Goal: Information Seeking & Learning: Learn about a topic

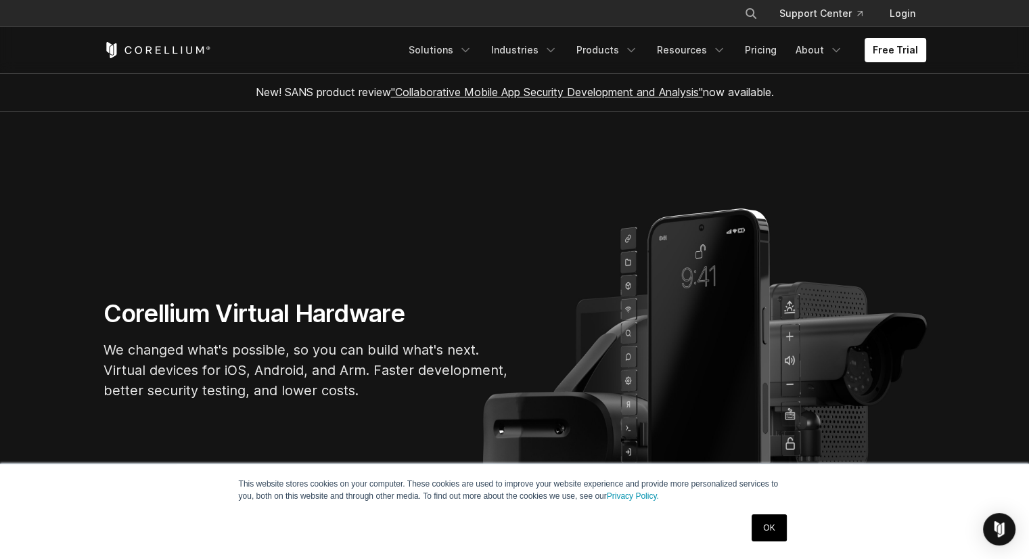
click at [779, 532] on link "OK" at bounding box center [769, 527] width 35 height 27
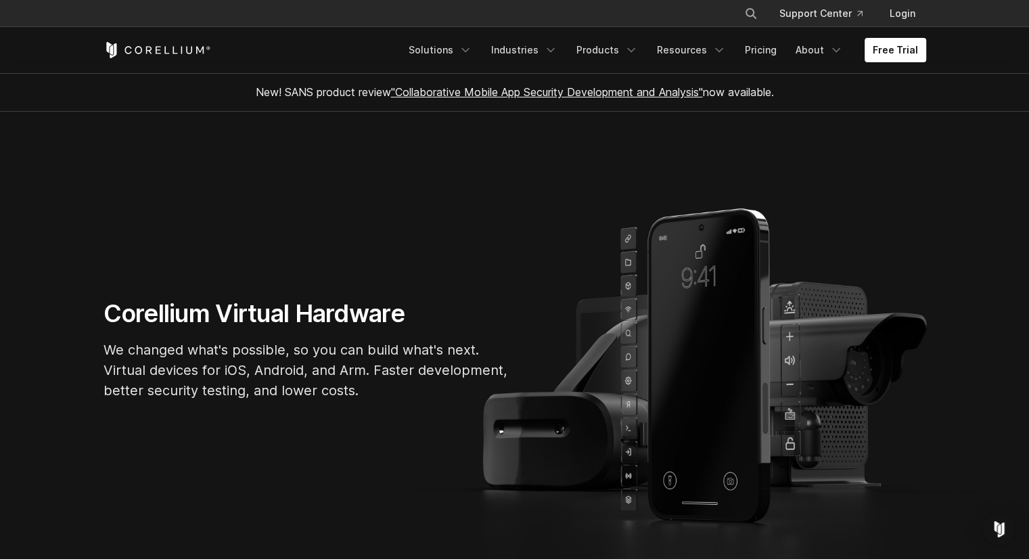
click at [555, 93] on link ""Collaborative Mobile App Security Development and Analysis"" at bounding box center [547, 92] width 312 height 14
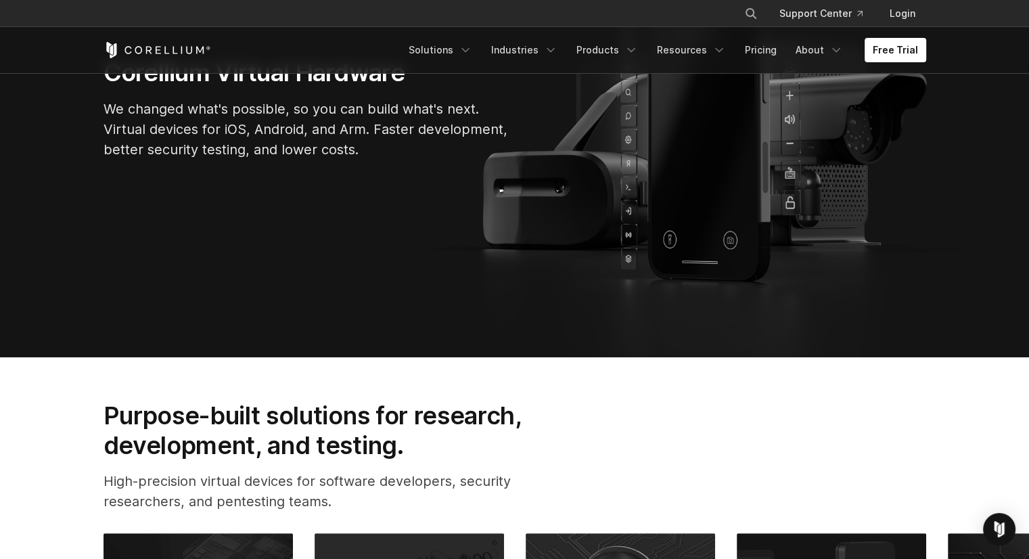
scroll to position [184, 0]
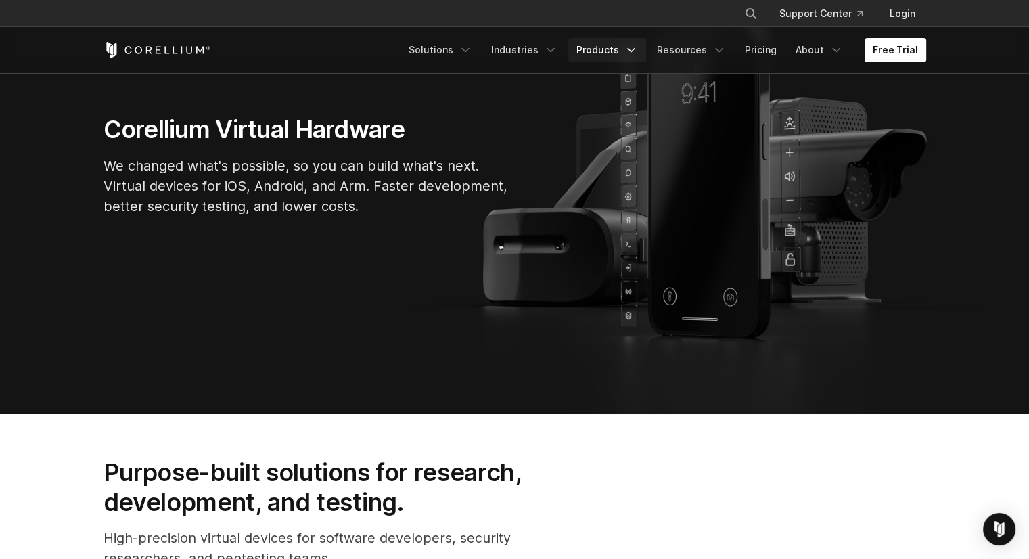
click at [625, 44] on link "Products" at bounding box center [607, 50] width 78 height 24
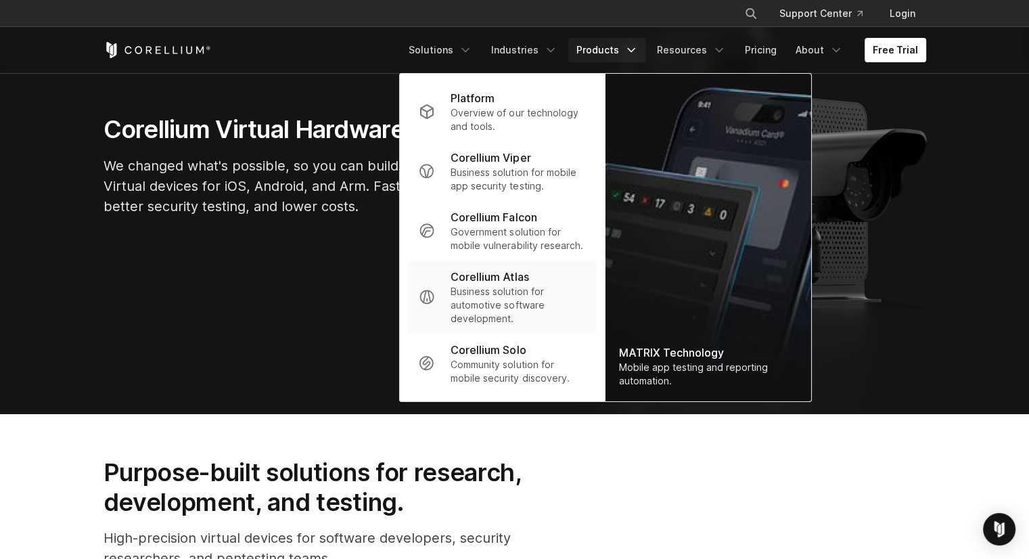
click at [491, 298] on p "Business solution for automotive software development." at bounding box center [518, 305] width 135 height 41
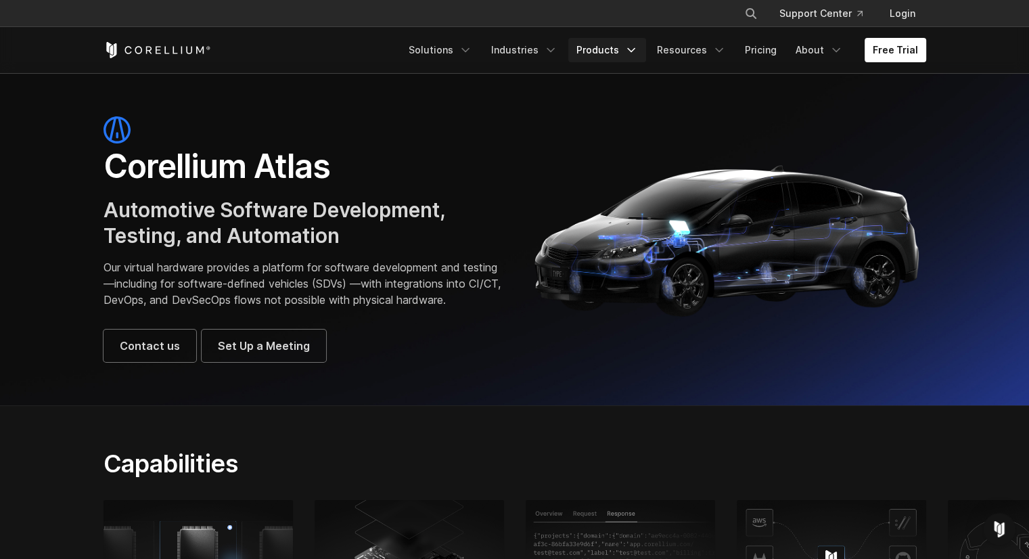
click at [628, 50] on link "Products" at bounding box center [607, 50] width 78 height 24
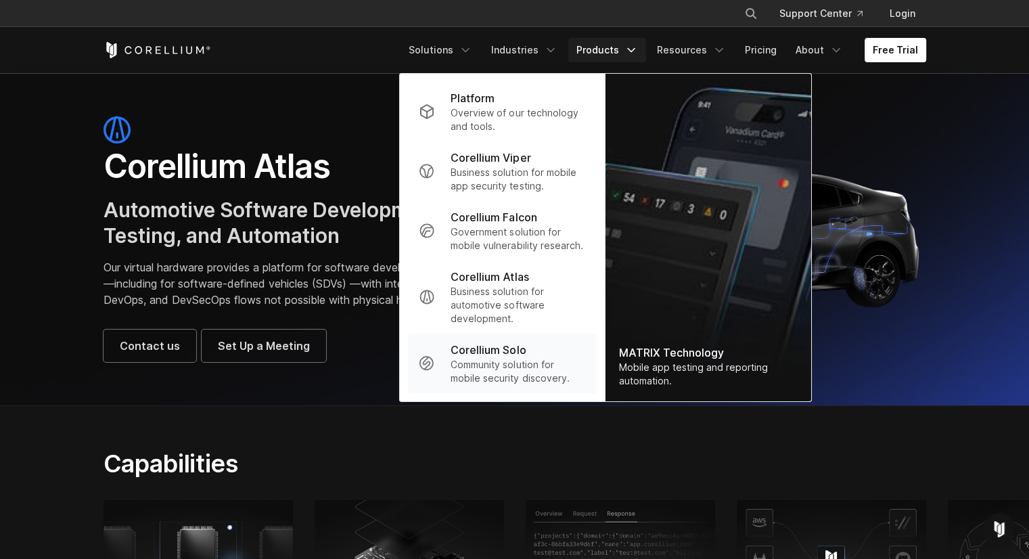
click at [506, 352] on p "Corellium Solo" at bounding box center [488, 350] width 75 height 16
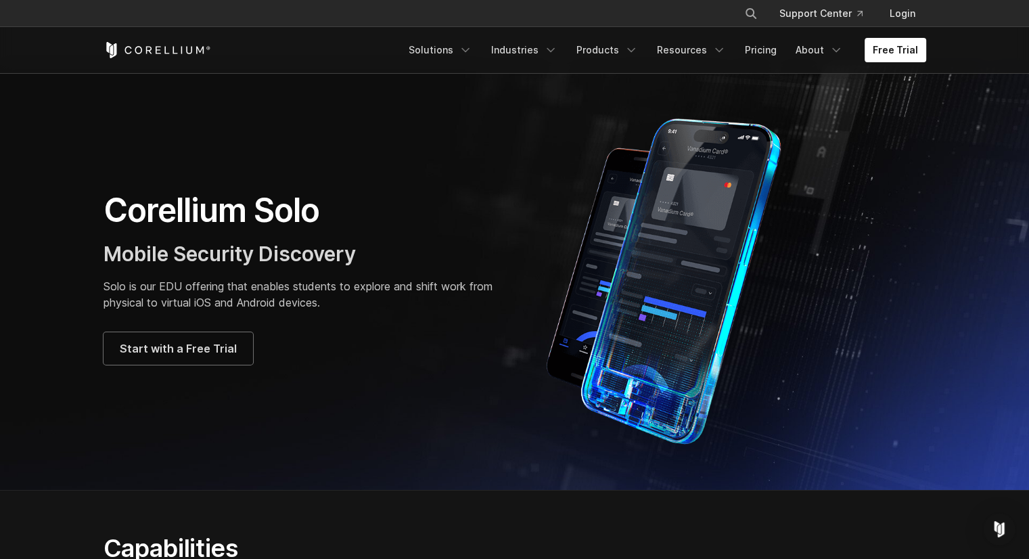
scroll to position [24, 0]
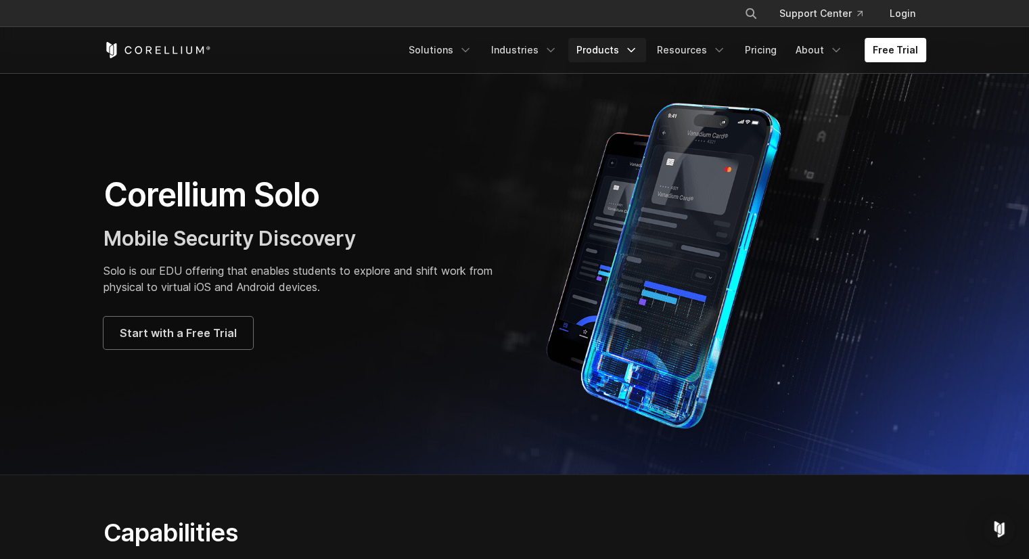
click at [599, 51] on link "Products" at bounding box center [607, 50] width 78 height 24
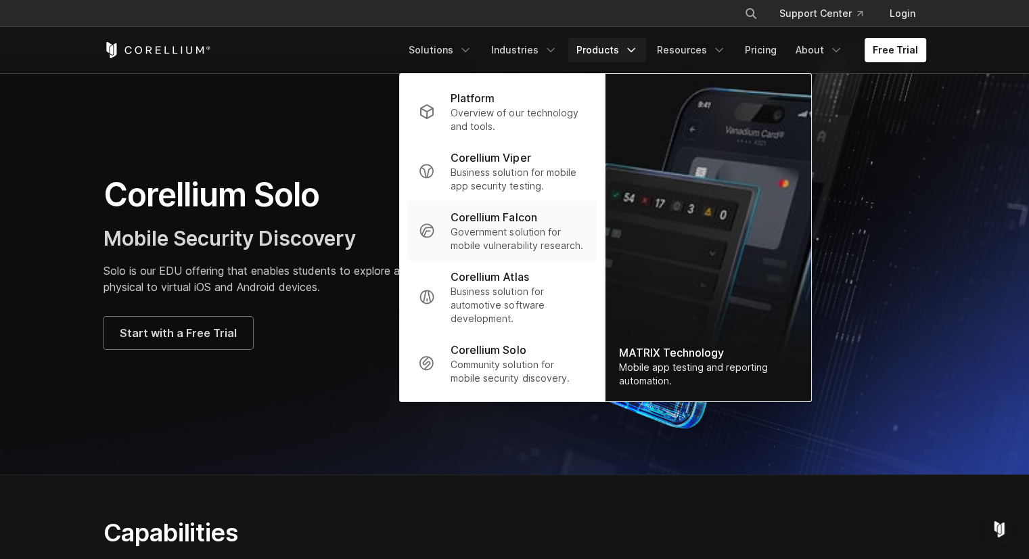
click at [511, 241] on p "Government solution for mobile vulnerability research." at bounding box center [518, 238] width 135 height 27
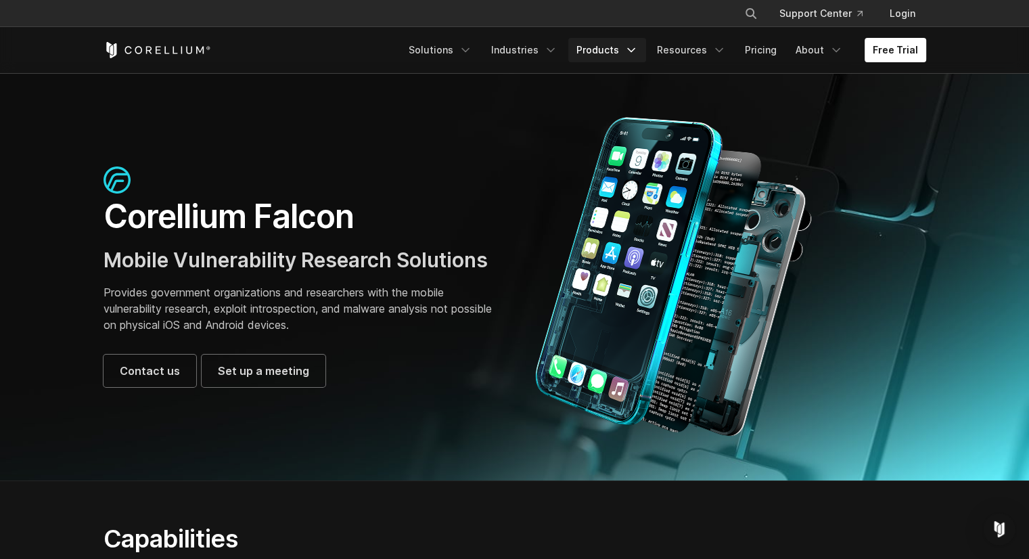
click at [606, 49] on link "Products" at bounding box center [607, 50] width 78 height 24
